Goal: Information Seeking & Learning: Check status

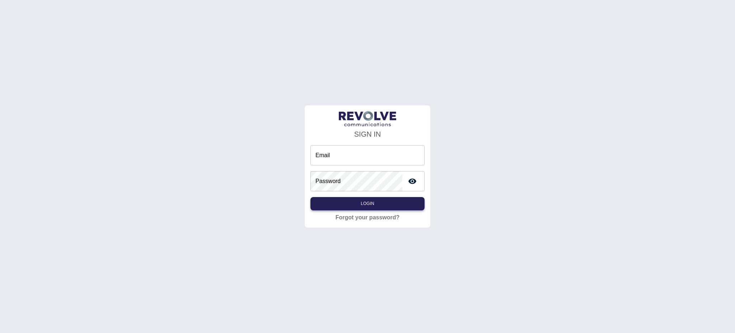
type input "**********"
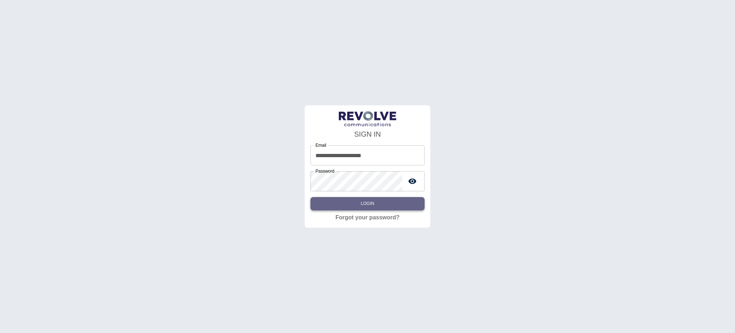
click at [364, 204] on button "Login" at bounding box center [368, 203] width 114 height 13
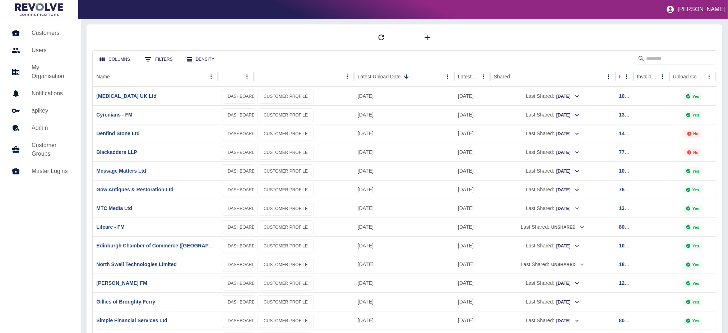
click at [651, 57] on input "Search" at bounding box center [674, 58] width 57 height 11
type input "***"
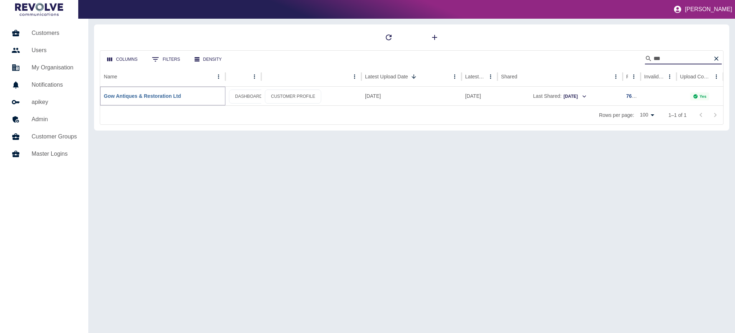
click at [149, 98] on link "Gow Antiques & Restoration Ltd" at bounding box center [142, 96] width 77 height 6
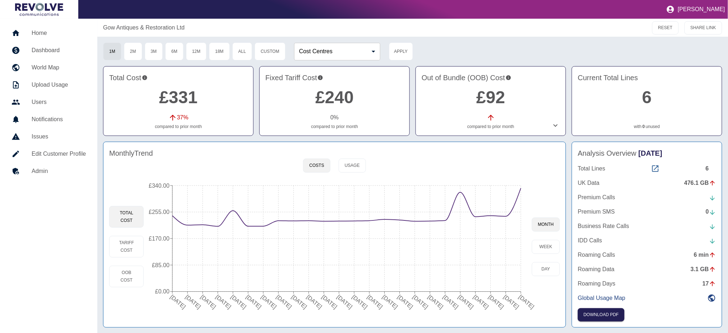
click at [656, 169] on icon at bounding box center [655, 168] width 6 height 6
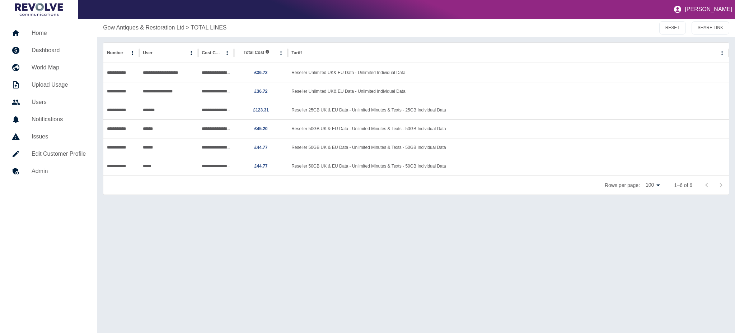
drag, startPoint x: 199, startPoint y: 25, endPoint x: 185, endPoint y: 28, distance: 13.7
click at [199, 25] on p "TOTAL LINES" at bounding box center [209, 27] width 36 height 9
click at [171, 31] on p "Gow Antiques & Restoration Ltd" at bounding box center [144, 27] width 82 height 9
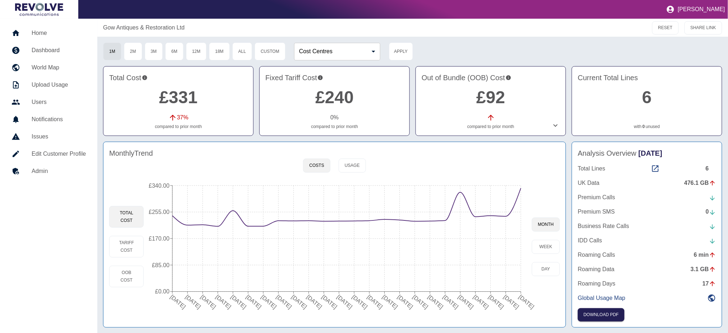
click at [699, 181] on div "476.1 GB" at bounding box center [700, 182] width 32 height 9
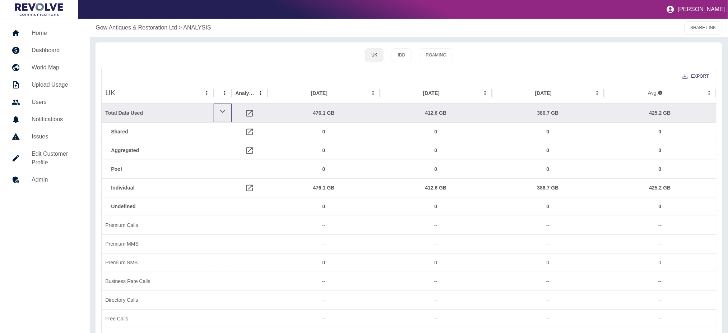
click at [222, 112] on icon at bounding box center [222, 111] width 7 height 9
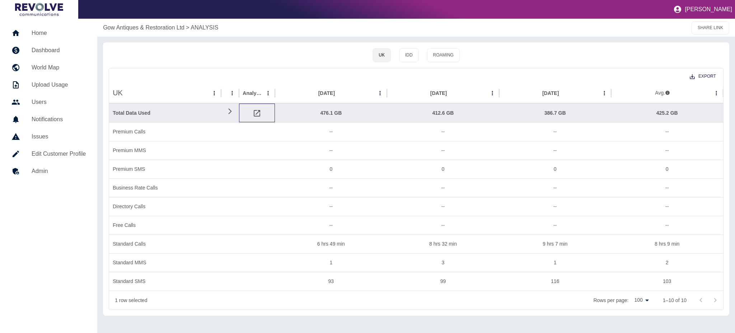
click at [254, 113] on icon at bounding box center [257, 113] width 9 height 9
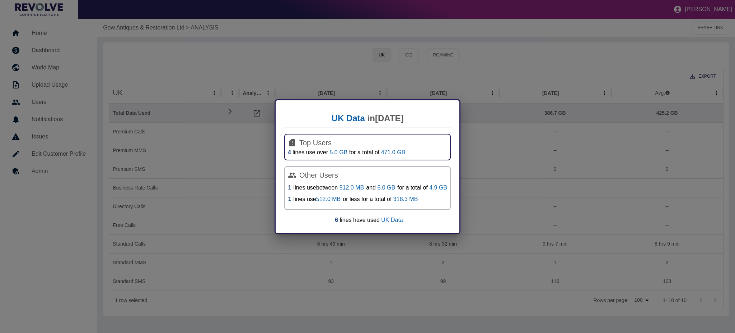
drag, startPoint x: 391, startPoint y: 217, endPoint x: 387, endPoint y: 217, distance: 4.0
click at [391, 217] on p "UK Data" at bounding box center [392, 220] width 22 height 6
click at [513, 62] on div "UK Data in [DATE] Top Users 4 lines use over 5.0 GB for a total of 471.0 GB Oth…" at bounding box center [367, 166] width 735 height 333
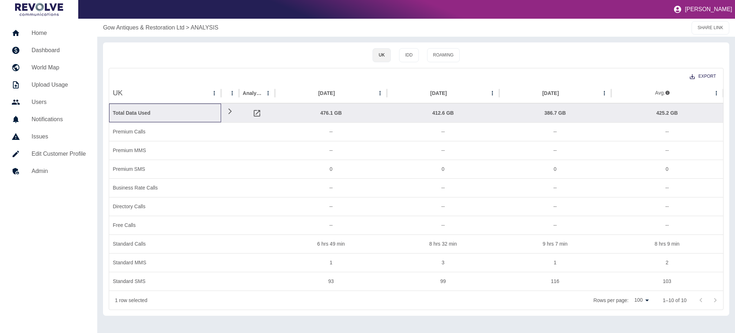
click at [147, 109] on div "Total Data Used" at bounding box center [165, 113] width 105 height 18
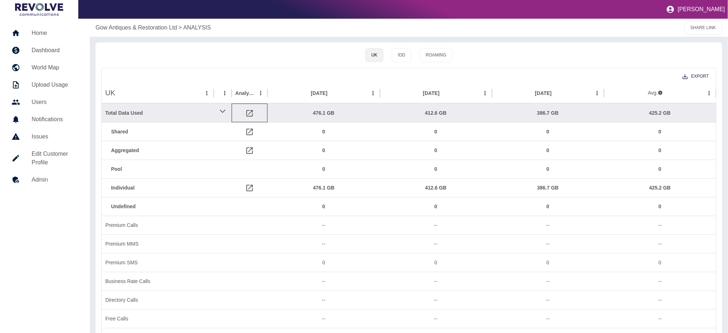
click at [253, 111] on icon at bounding box center [249, 113] width 6 height 6
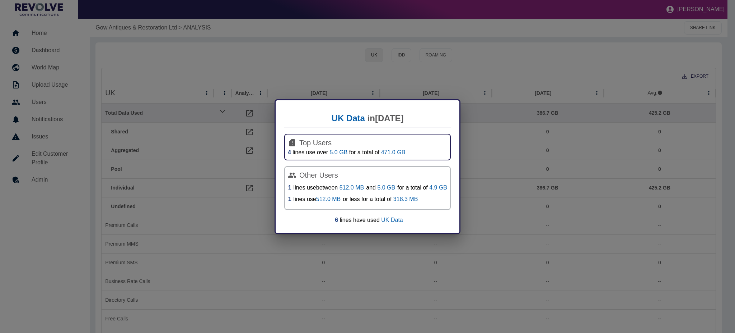
click at [292, 141] on icon at bounding box center [292, 142] width 6 height 7
drag, startPoint x: 292, startPoint y: 141, endPoint x: 310, endPoint y: 140, distance: 17.3
click at [294, 141] on icon at bounding box center [292, 142] width 6 height 7
drag, startPoint x: 310, startPoint y: 140, endPoint x: 310, endPoint y: 176, distance: 35.5
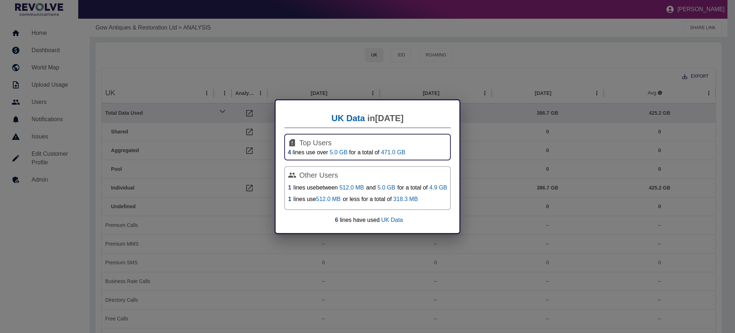
click at [311, 143] on h4 "Top Users" at bounding box center [367, 142] width 159 height 11
click at [290, 186] on link "1" at bounding box center [289, 187] width 3 height 9
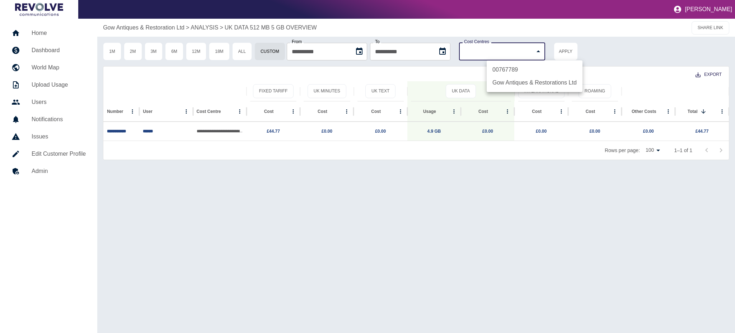
click at [569, 52] on body "**********" at bounding box center [367, 166] width 735 height 333
click at [550, 78] on li "Gow Antiques & Restorations Ltd" at bounding box center [535, 82] width 96 height 13
type input "**********"
click at [599, 48] on div at bounding box center [367, 166] width 735 height 333
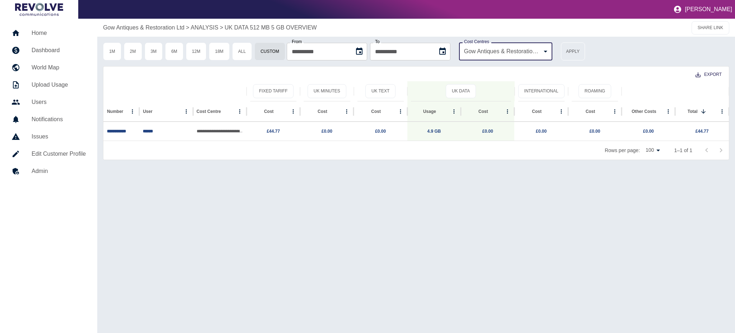
click at [585, 50] on button "Apply" at bounding box center [573, 51] width 24 height 18
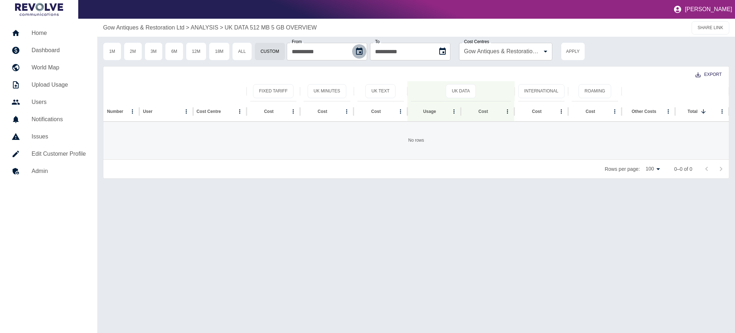
click at [364, 52] on icon "Choose date, selected date is 18 Jul 2025" at bounding box center [359, 51] width 9 height 9
click at [308, 69] on icon "calendar view is open, switch to year view" at bounding box center [303, 71] width 9 height 9
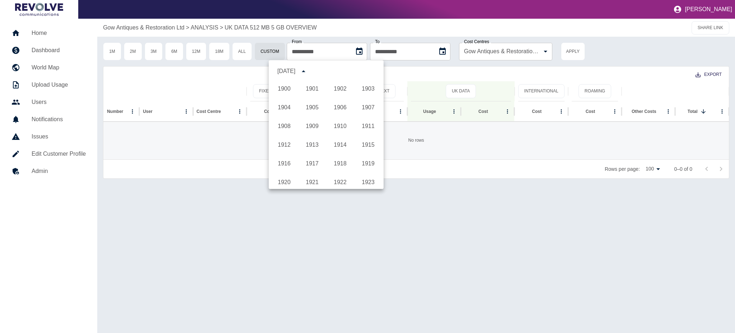
scroll to position [533, 0]
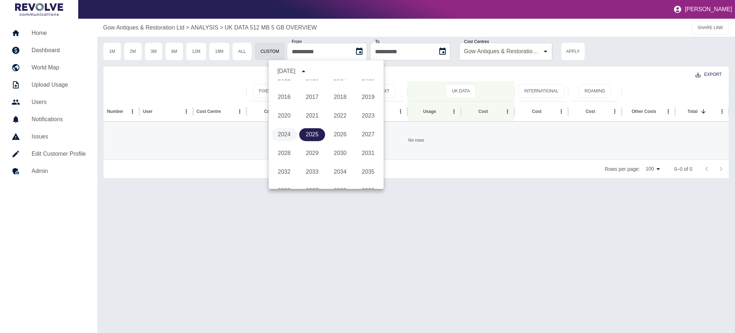
click at [280, 138] on button "2024" at bounding box center [284, 134] width 26 height 13
type input "**********"
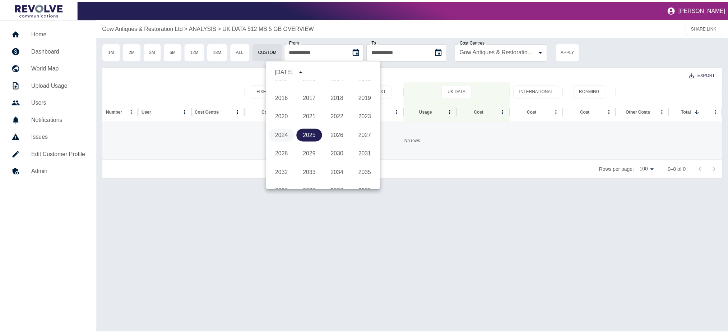
scroll to position [0, 0]
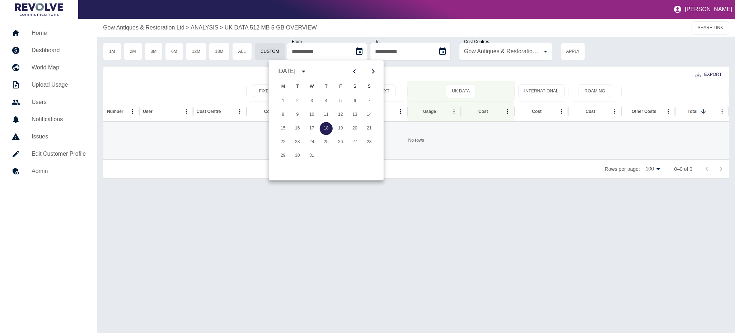
click at [509, 170] on div "Rows per page: 100 *** 0–0 of 0" at bounding box center [416, 168] width 626 height 19
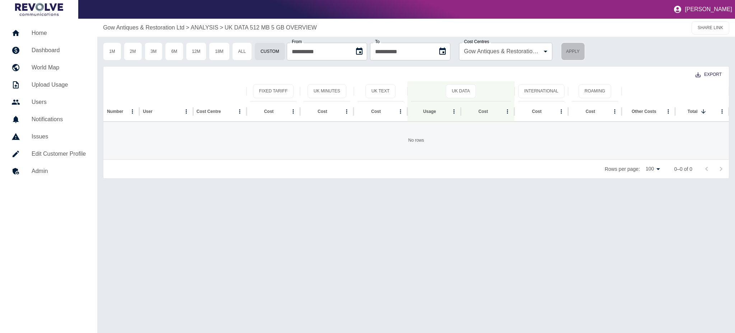
click at [585, 50] on button "Apply" at bounding box center [573, 51] width 24 height 18
click at [542, 50] on body "**********" at bounding box center [367, 166] width 735 height 333
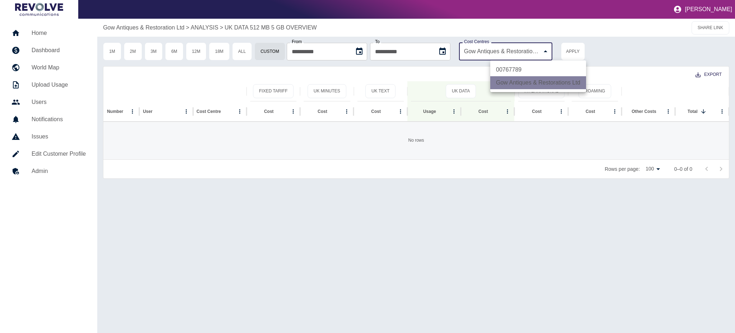
click at [534, 66] on li "00767789" at bounding box center [539, 69] width 96 height 13
type input "**********"
click at [607, 46] on div at bounding box center [367, 166] width 735 height 333
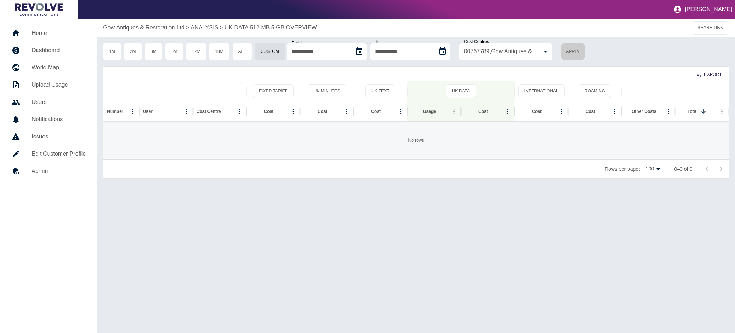
click at [585, 47] on button "Apply" at bounding box center [573, 51] width 24 height 18
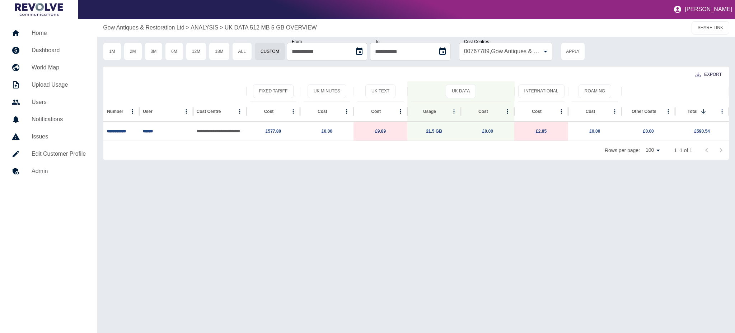
click at [247, 25] on p "UK DATA 512 MB 5 GB OVERVIEW" at bounding box center [271, 27] width 92 height 9
type input "**********"
click at [204, 26] on p "ANALYSIS" at bounding box center [205, 27] width 28 height 9
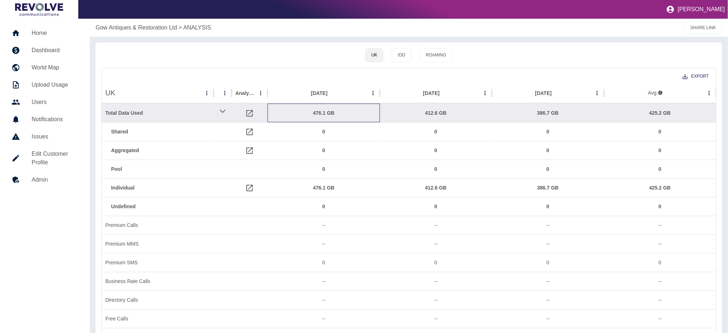
click at [322, 113] on div "476.1 GB" at bounding box center [323, 113] width 105 height 18
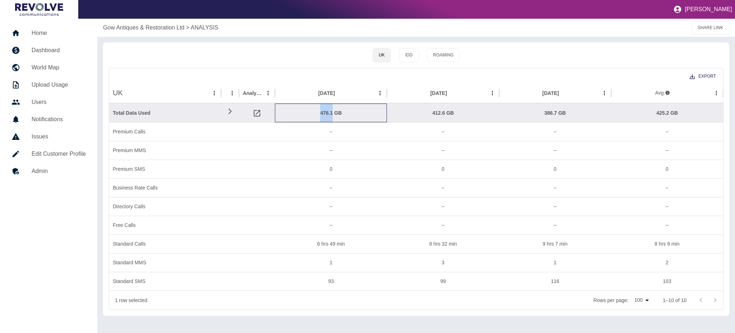
click at [322, 112] on div "476.1 GB" at bounding box center [331, 113] width 105 height 18
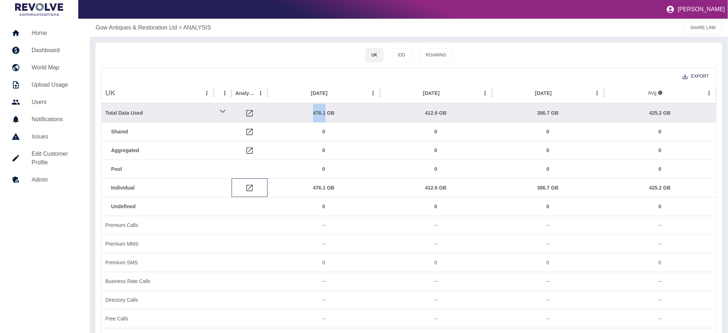
click at [248, 186] on icon at bounding box center [249, 187] width 9 height 9
